Goal: Information Seeking & Learning: Learn about a topic

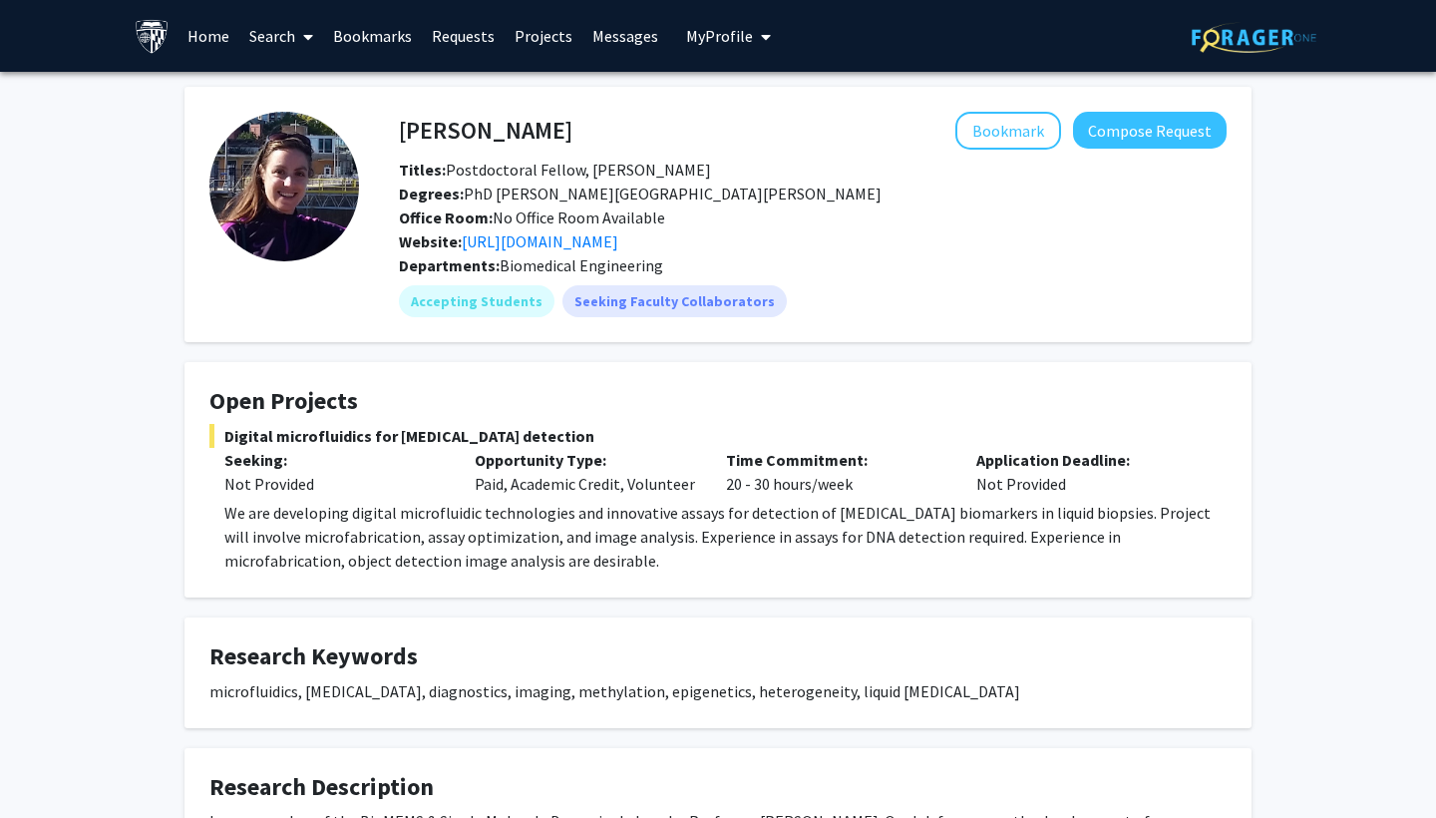
click at [282, 39] on link "Search" at bounding box center [281, 36] width 84 height 70
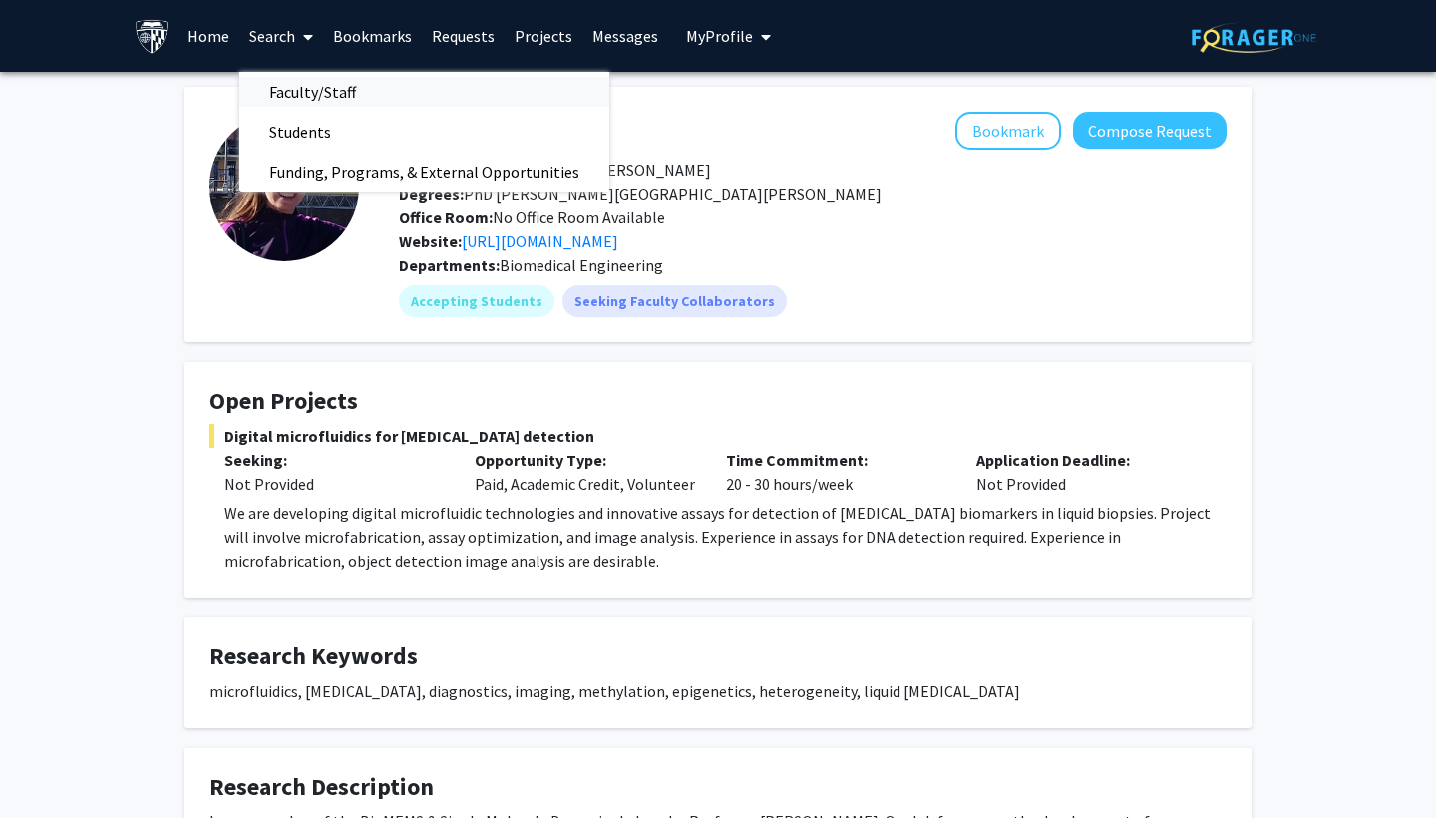
click at [299, 106] on span "Faculty/Staff" at bounding box center [312, 92] width 147 height 40
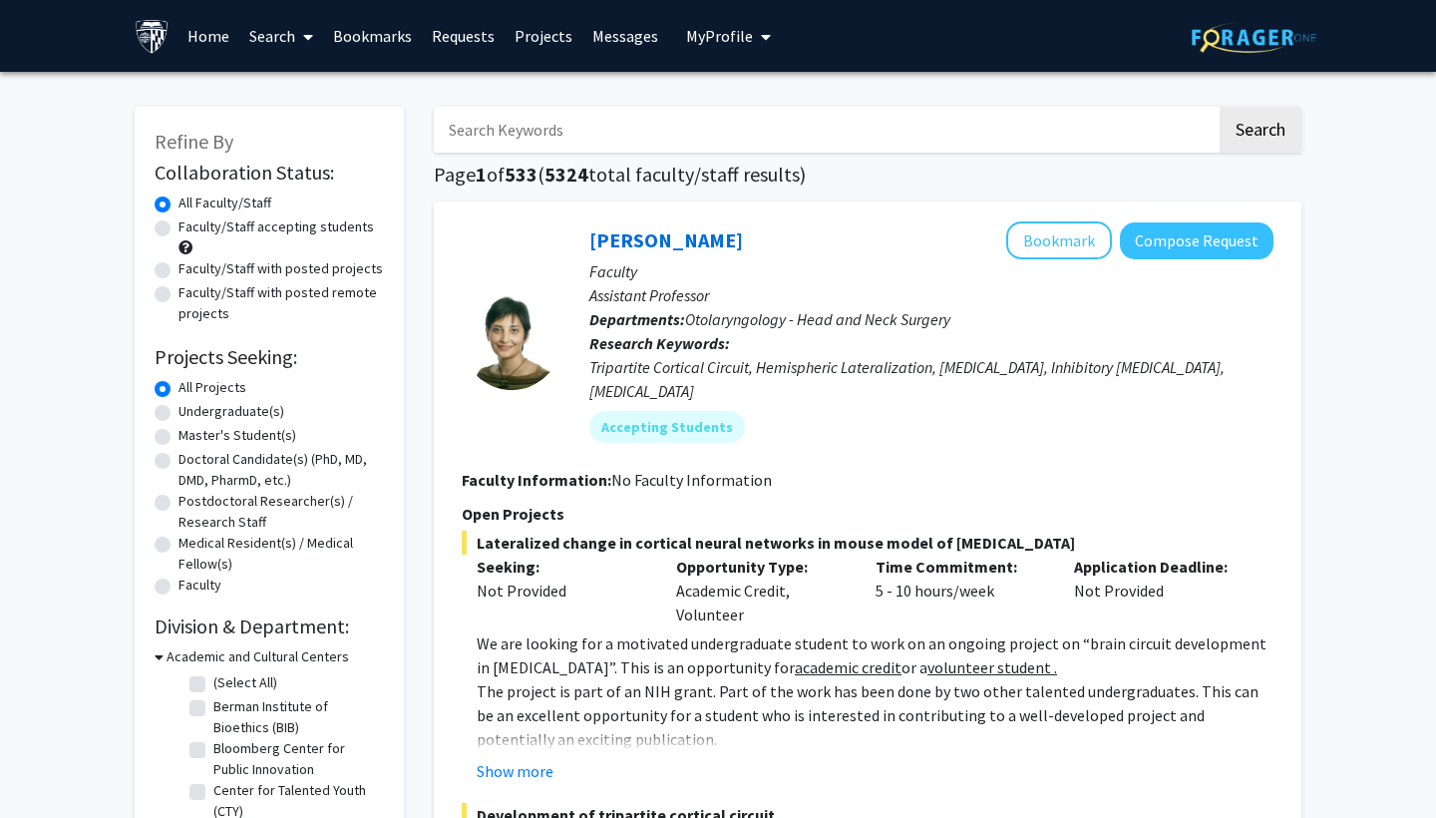
click at [179, 276] on label "Faculty/Staff with posted projects" at bounding box center [281, 268] width 204 height 21
click at [179, 271] on input "Faculty/Staff with posted projects" at bounding box center [185, 264] width 13 height 13
radio input "true"
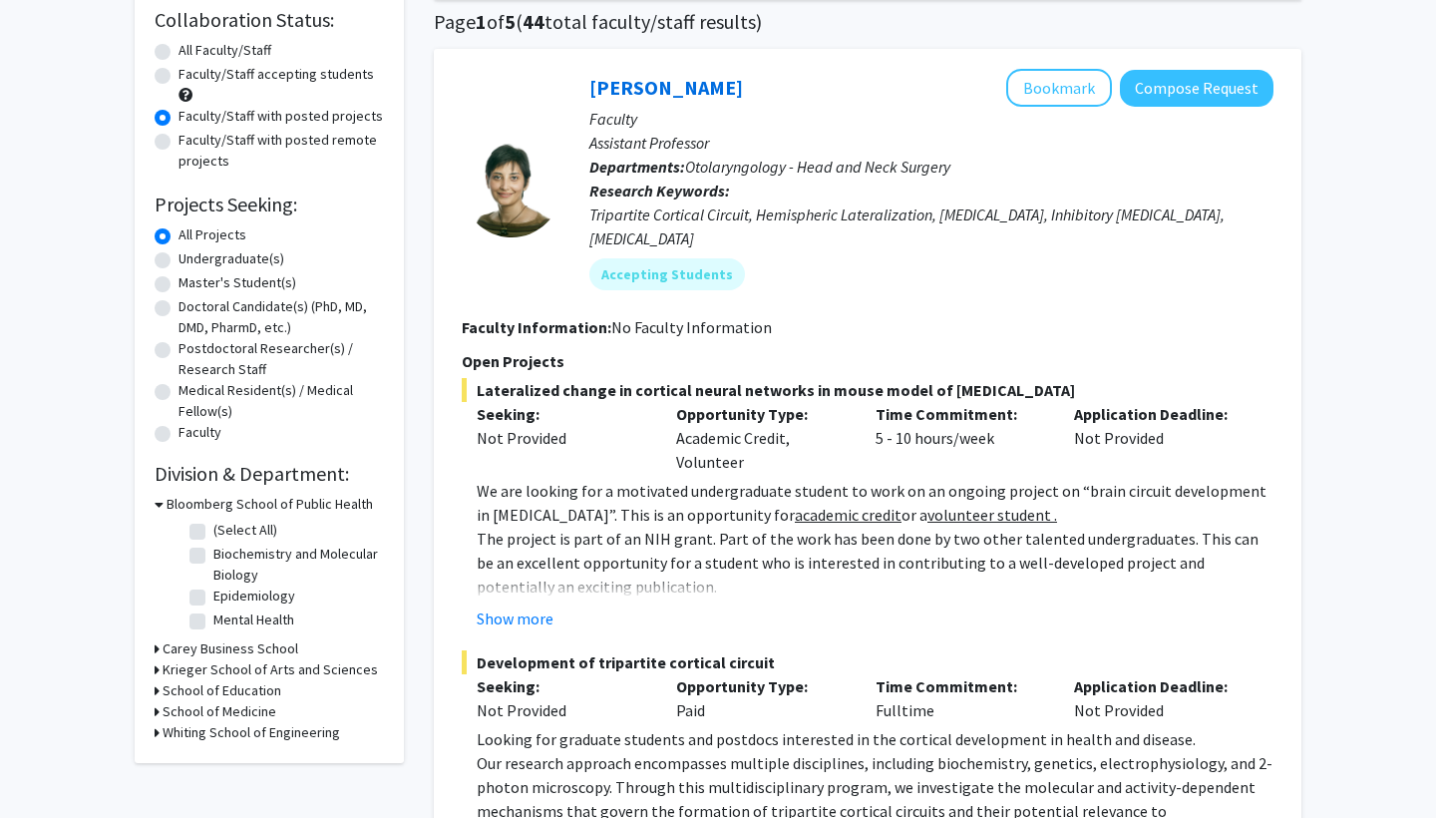
scroll to position [95, 0]
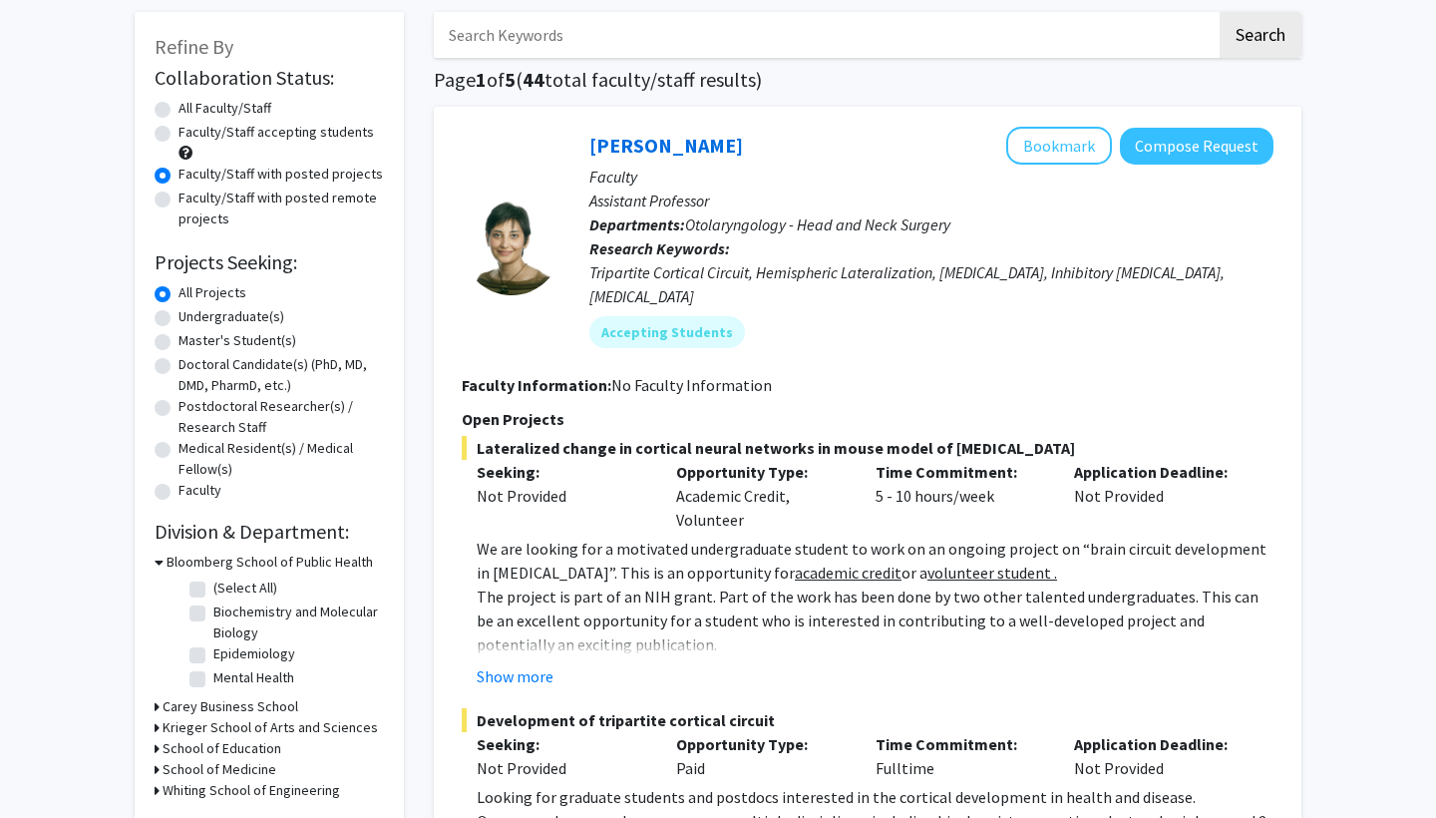
click at [154, 792] on div "Refine By Collaboration Status: Collaboration Status All Faculty/Staff Collabor…" at bounding box center [269, 416] width 269 height 809
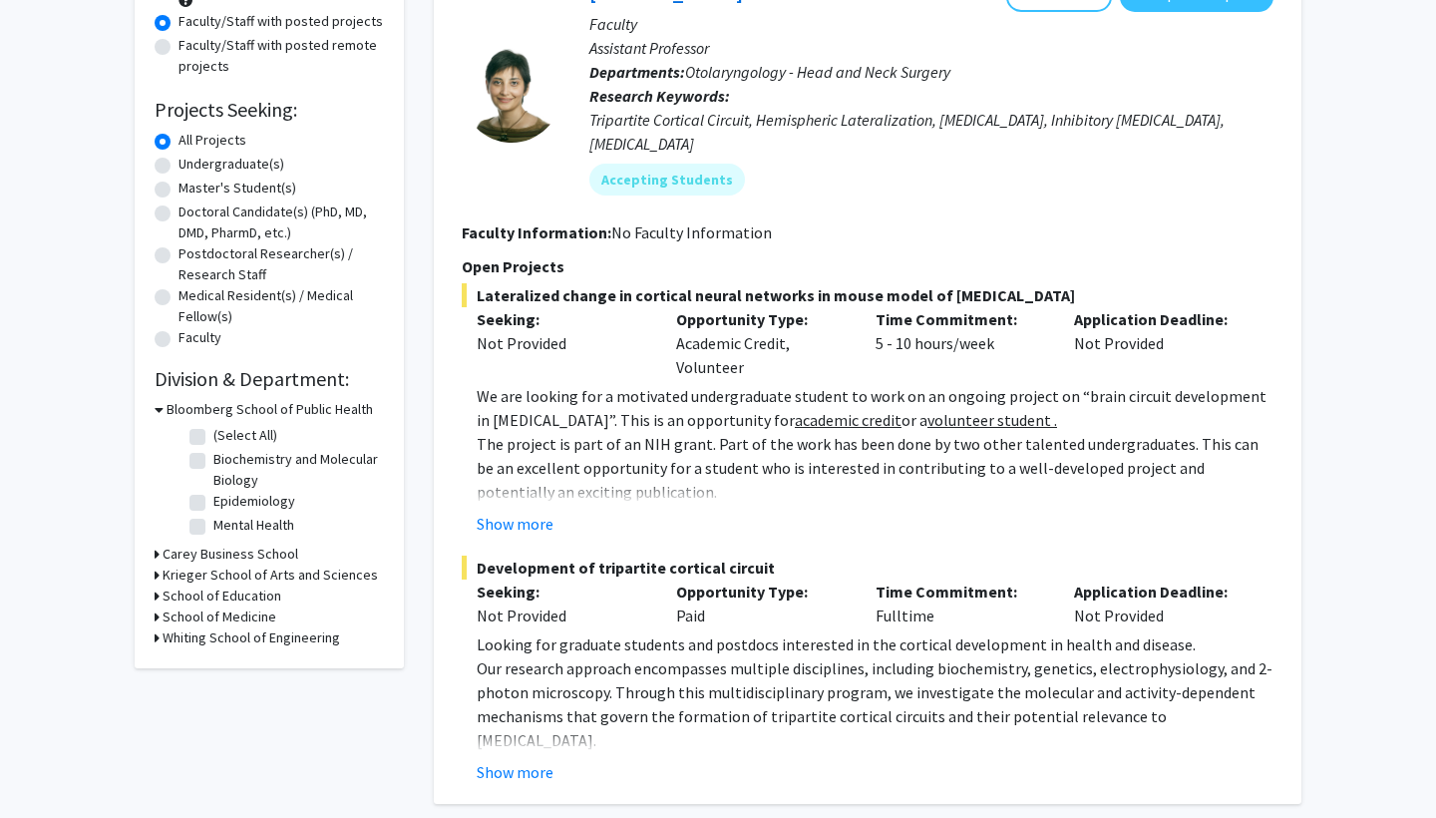
scroll to position [271, 0]
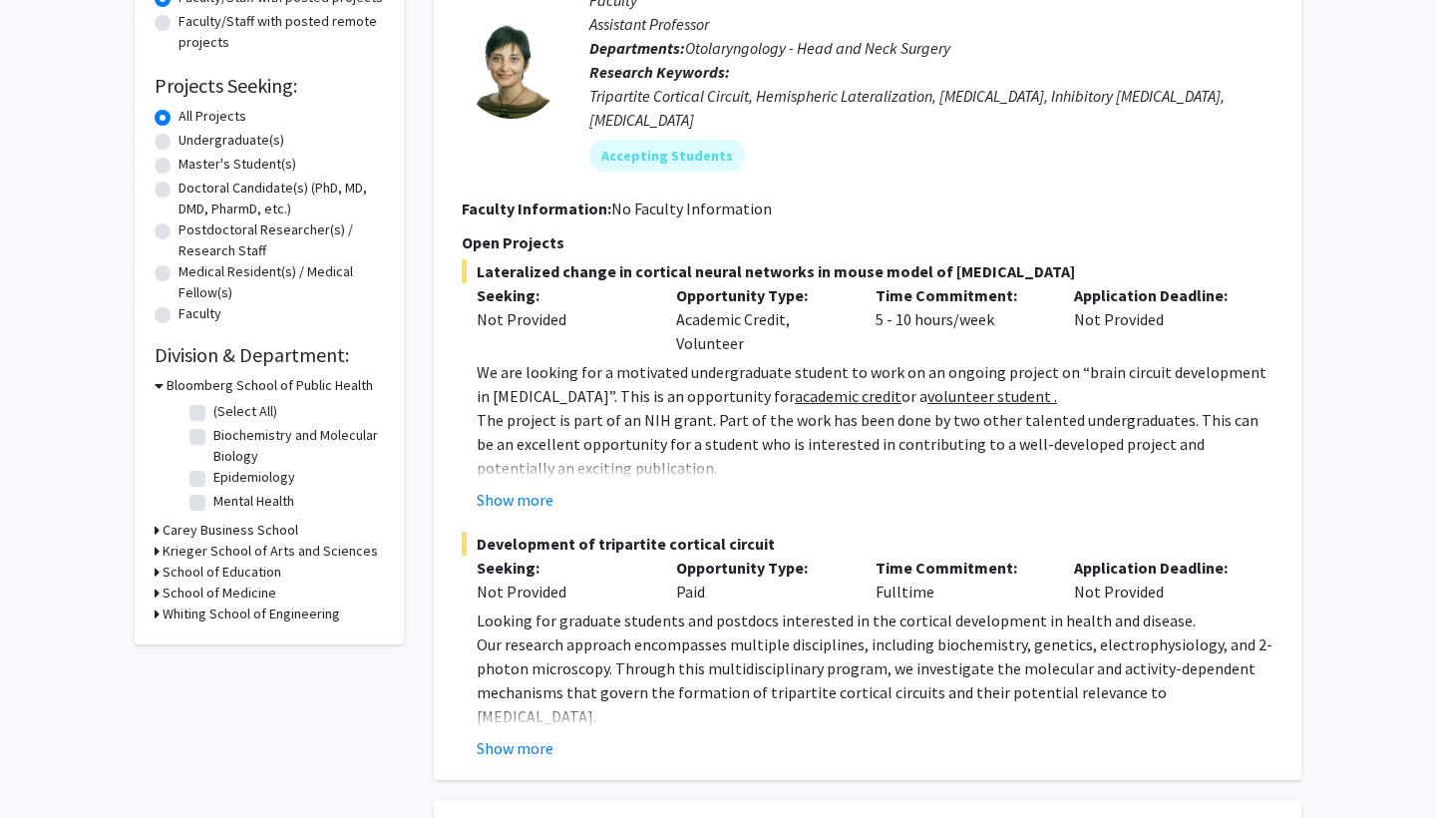
click at [161, 618] on div "Whiting School of Engineering" at bounding box center [269, 614] width 229 height 21
click at [189, 611] on h3 "Whiting School of Engineering" at bounding box center [252, 614] width 178 height 21
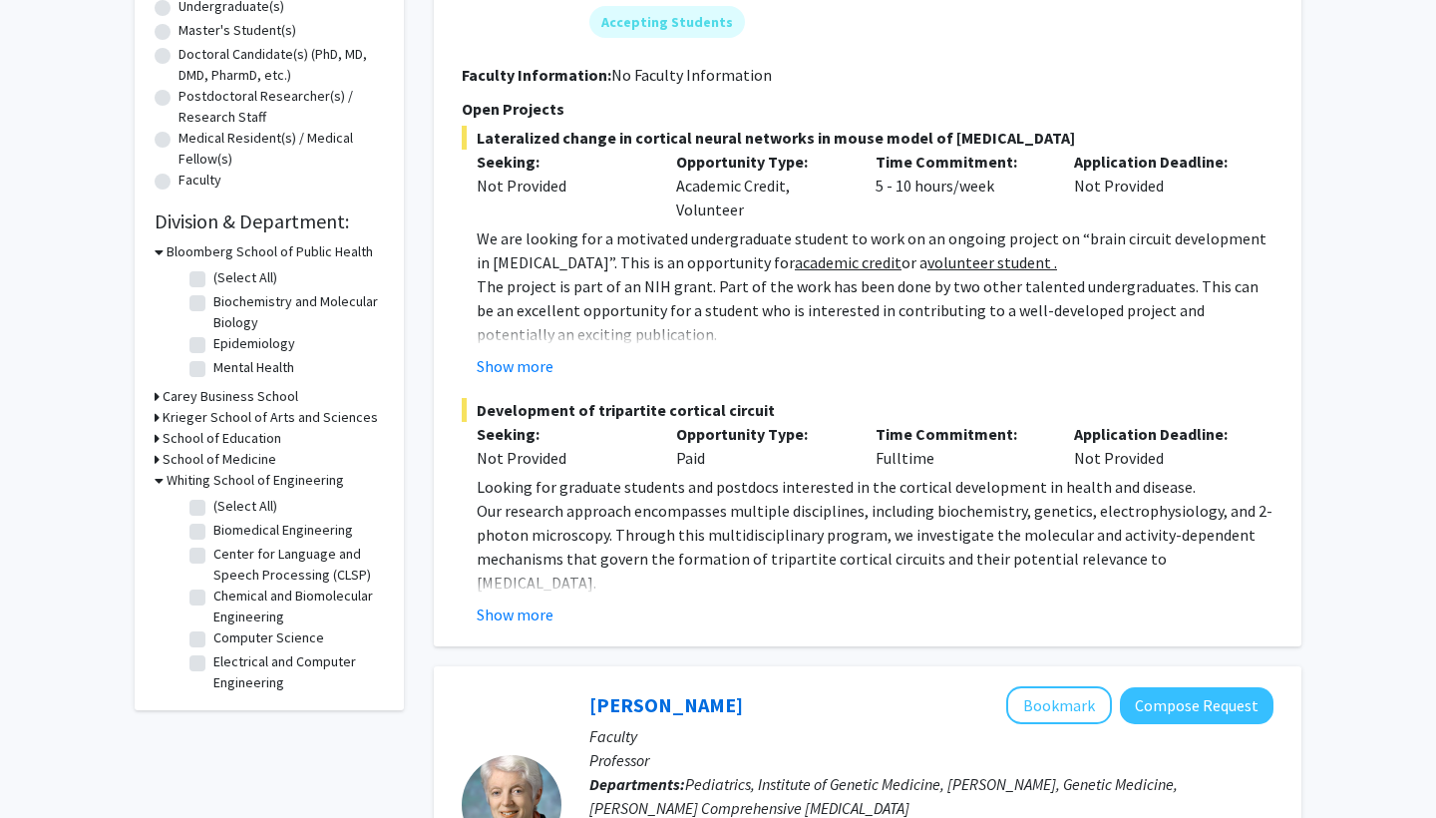
scroll to position [408, 0]
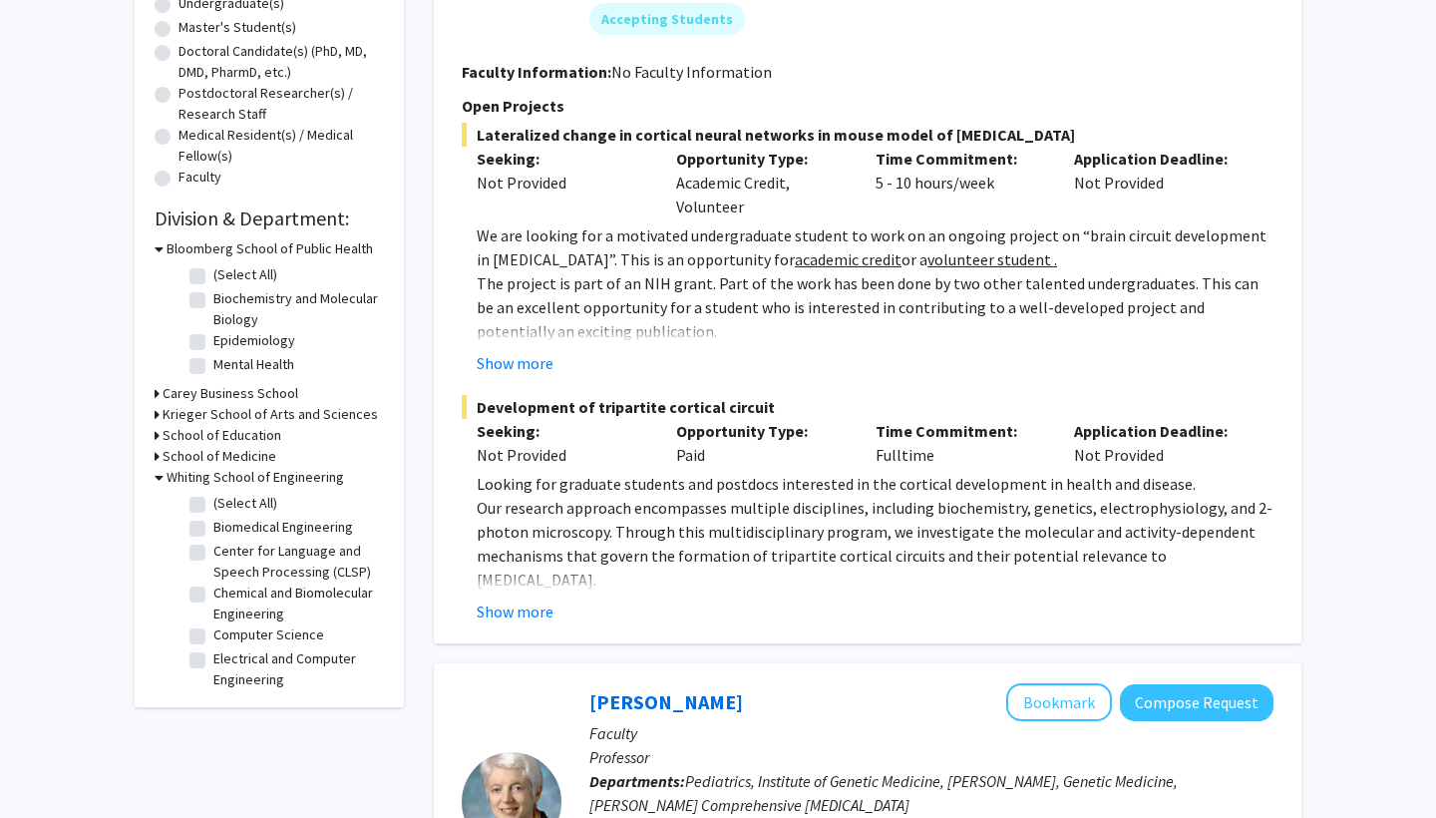
click at [213, 534] on label "Biomedical Engineering" at bounding box center [283, 527] width 140 height 21
click at [213, 530] on input "Biomedical Engineering" at bounding box center [219, 523] width 13 height 13
checkbox input "true"
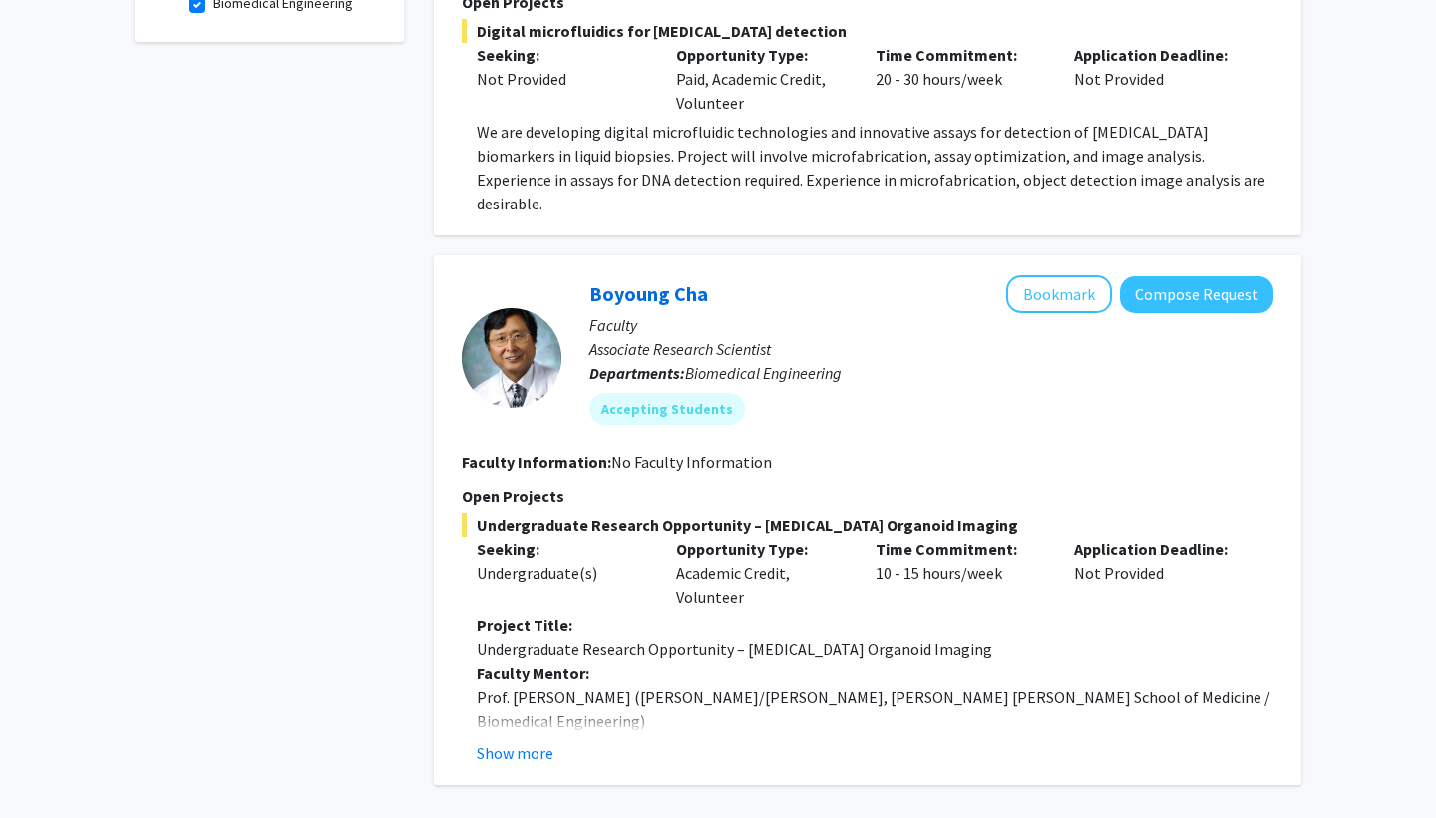
scroll to position [688, 0]
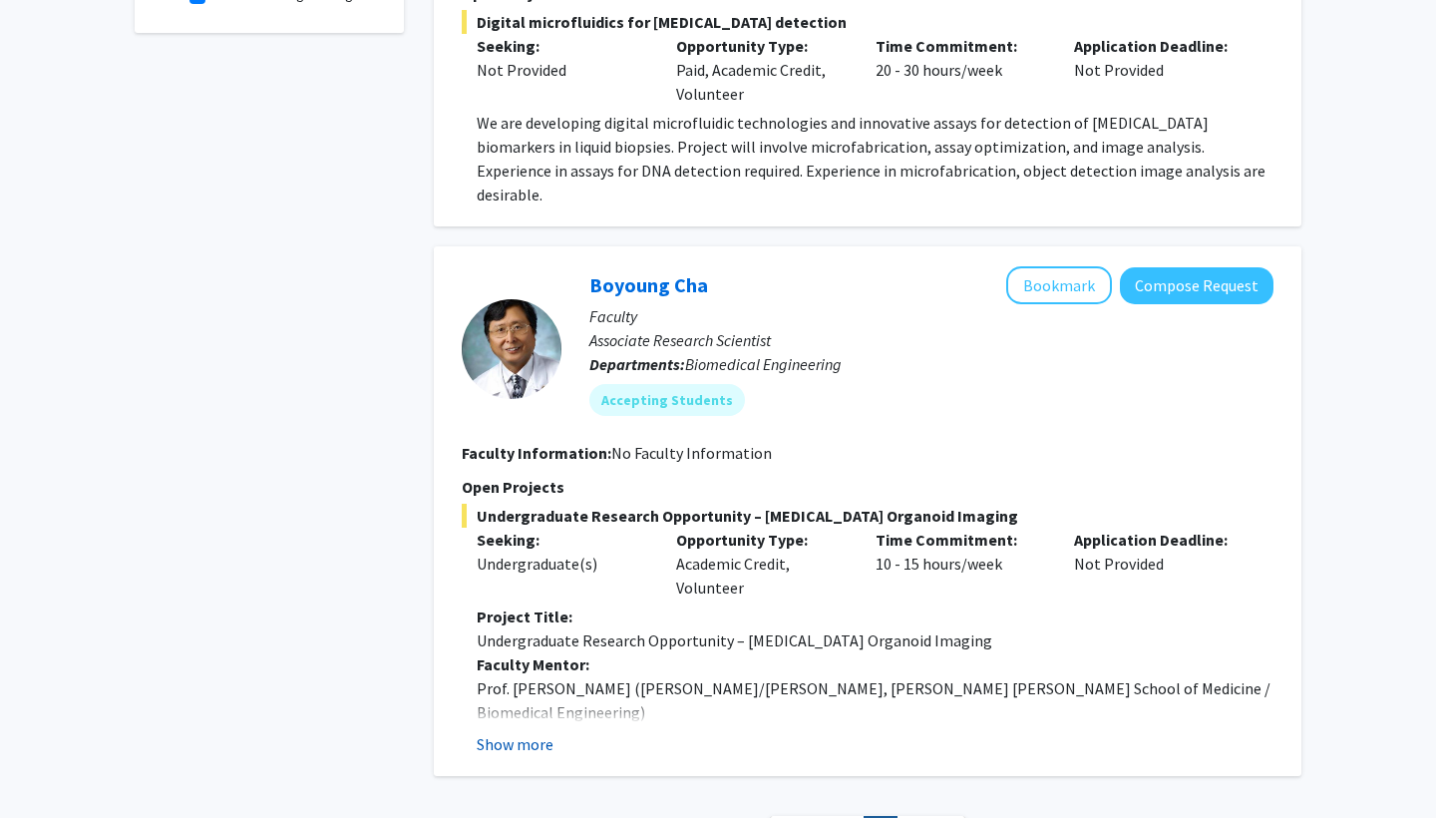
click at [493, 732] on button "Show more" at bounding box center [515, 744] width 77 height 24
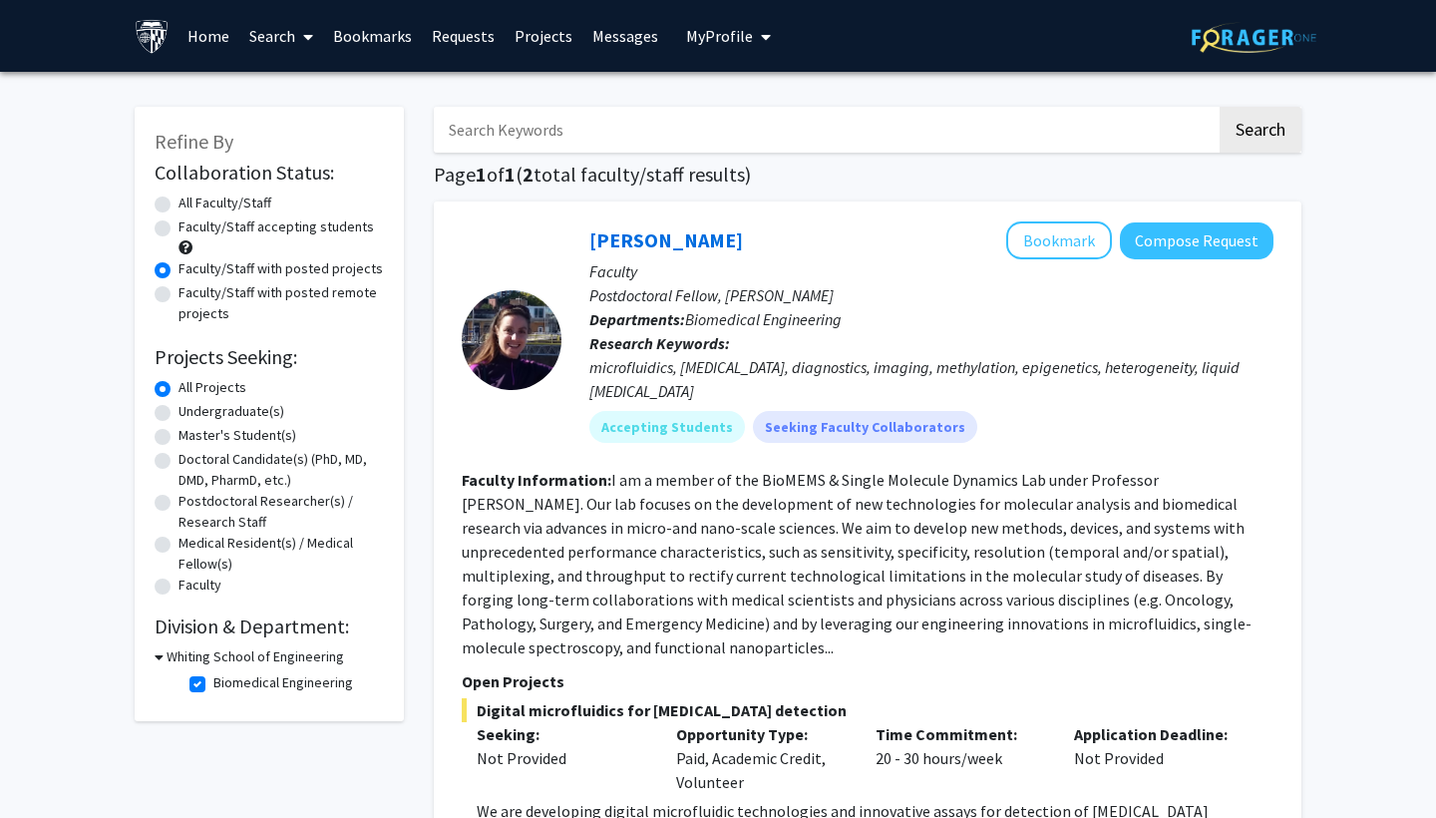
scroll to position [0, 0]
